Goal: Task Accomplishment & Management: Use online tool/utility

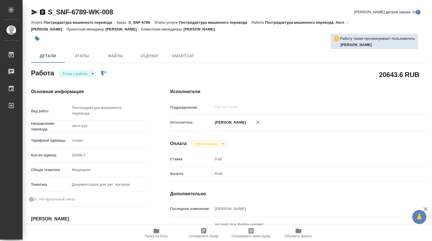
type textarea "x"
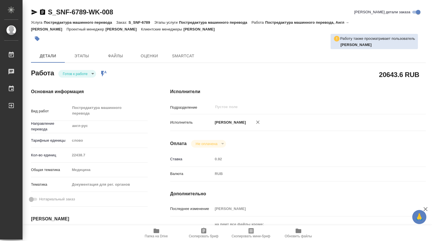
type textarea "x"
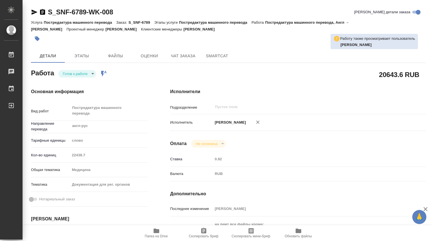
type textarea "x"
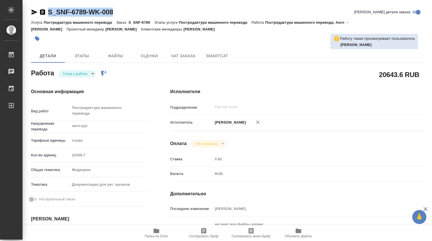
type textarea "x"
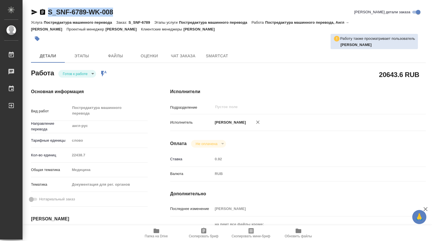
drag, startPoint x: 118, startPoint y: 11, endPoint x: 49, endPoint y: 12, distance: 69.4
click at [49, 12] on div "S_SNF-6789-WK-008 [PERSON_NAME] детали заказа" at bounding box center [228, 12] width 395 height 9
copy link "S_SNF-6789-WK-008"
